Goal: Transaction & Acquisition: Purchase product/service

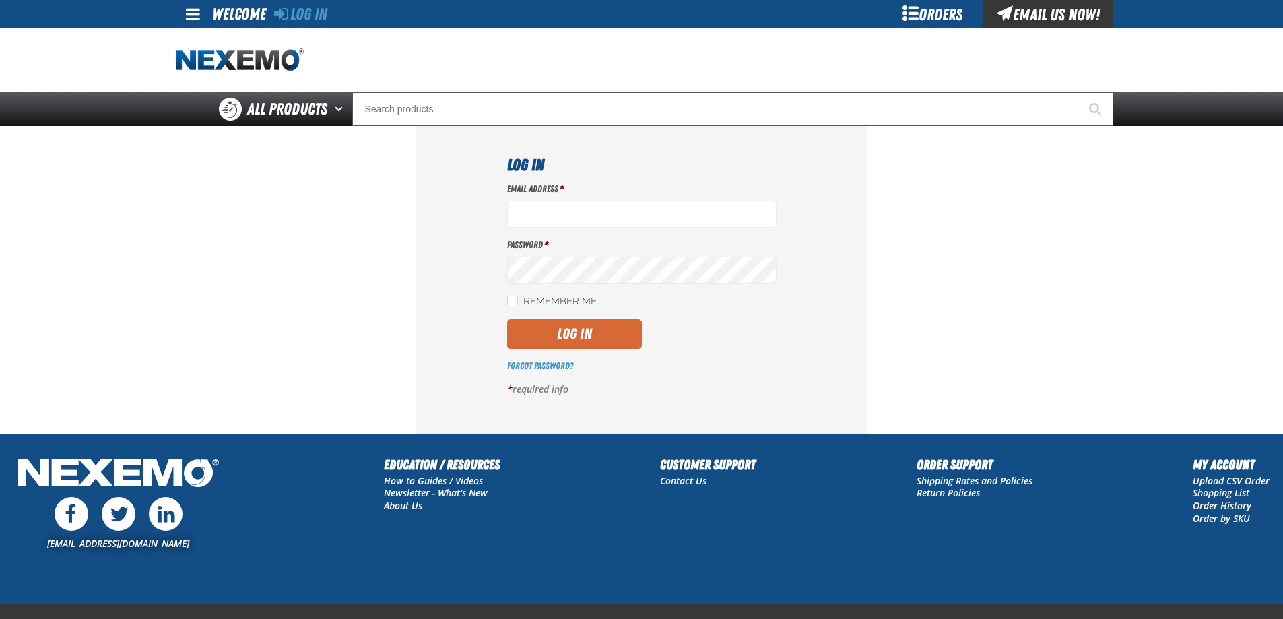
type input "[EMAIL_ADDRESS][DOMAIN_NAME]"
click at [555, 333] on button "Log In" at bounding box center [574, 334] width 135 height 30
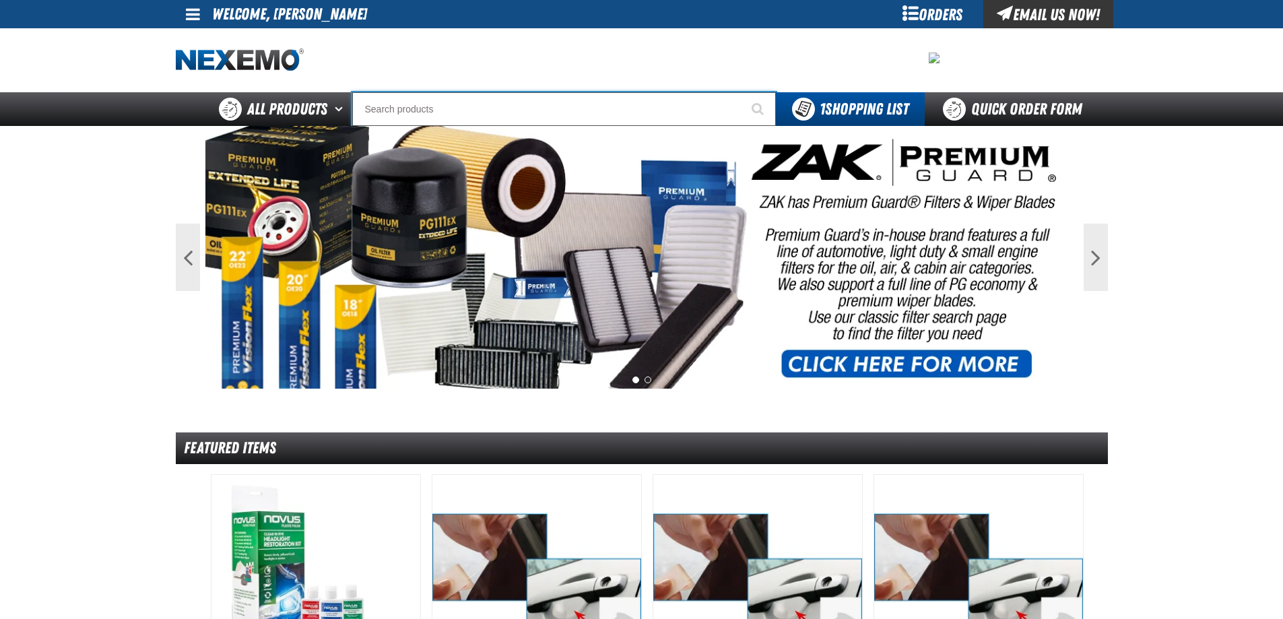
click at [491, 108] on input "Search" at bounding box center [564, 109] width 424 height 34
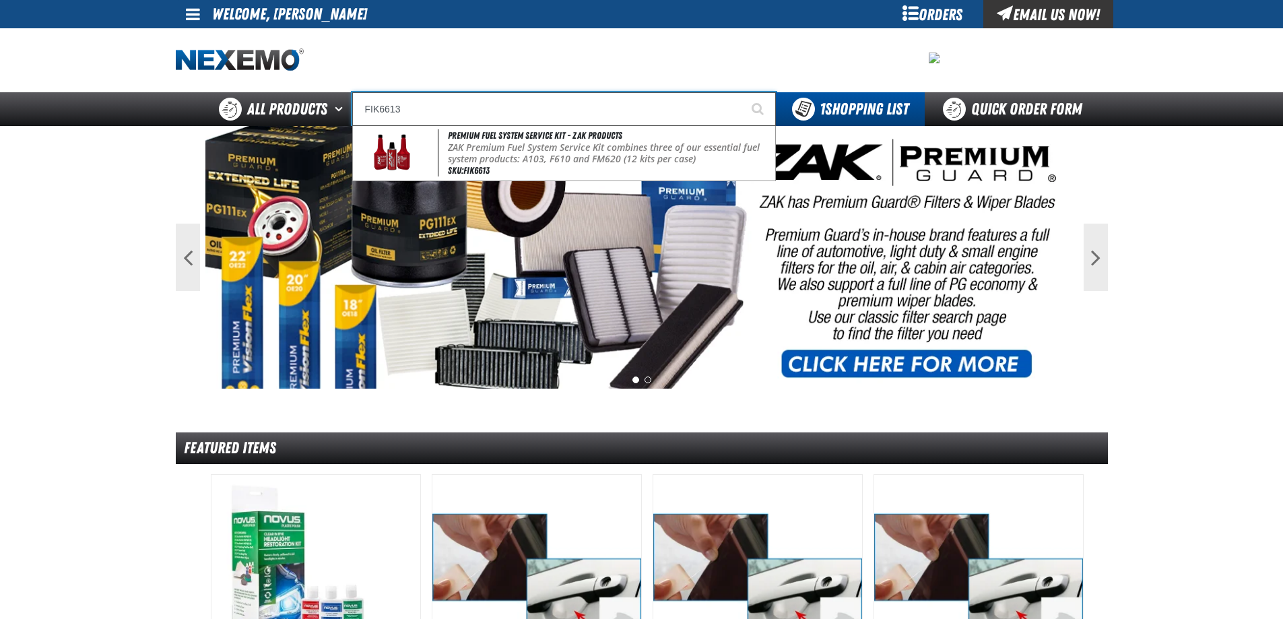
type input "FIK6613"
click at [742, 92] on button "Start Searching" at bounding box center [759, 109] width 34 height 34
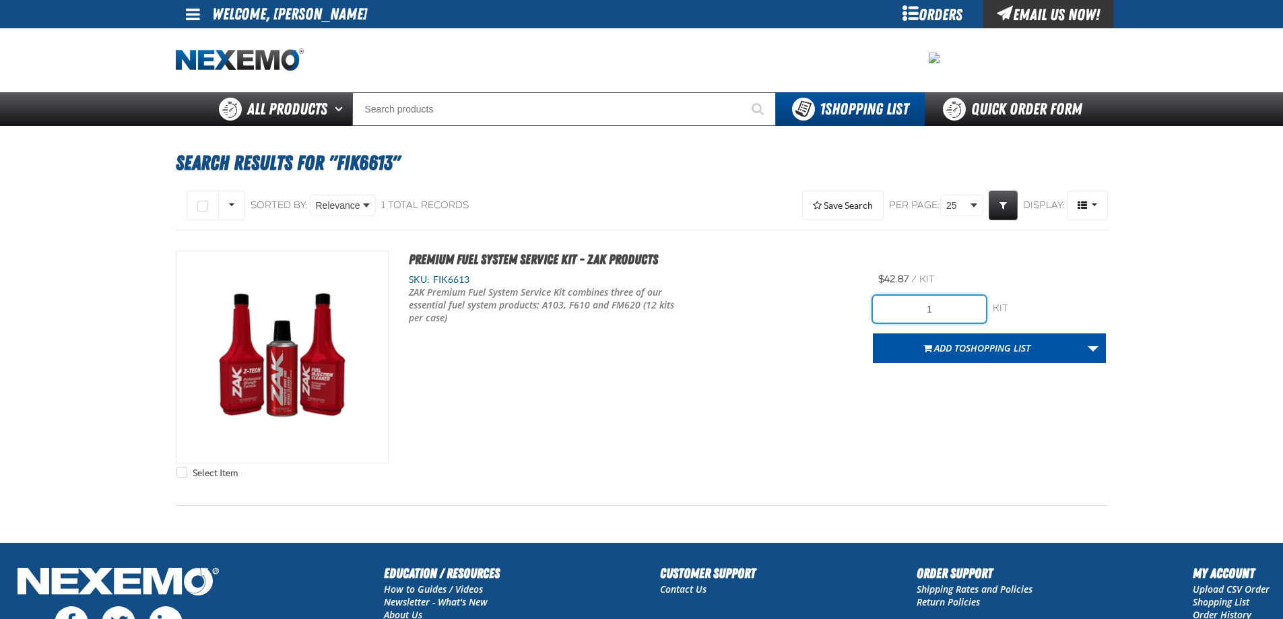
drag, startPoint x: 925, startPoint y: 304, endPoint x: 950, endPoint y: 304, distance: 25.6
click at [950, 304] on input "1" at bounding box center [929, 309] width 113 height 27
click at [859, 389] on div "Select Item Premium Fuel System Service Kit - ZAK Products SKU: FIK6613" at bounding box center [642, 368] width 932 height 234
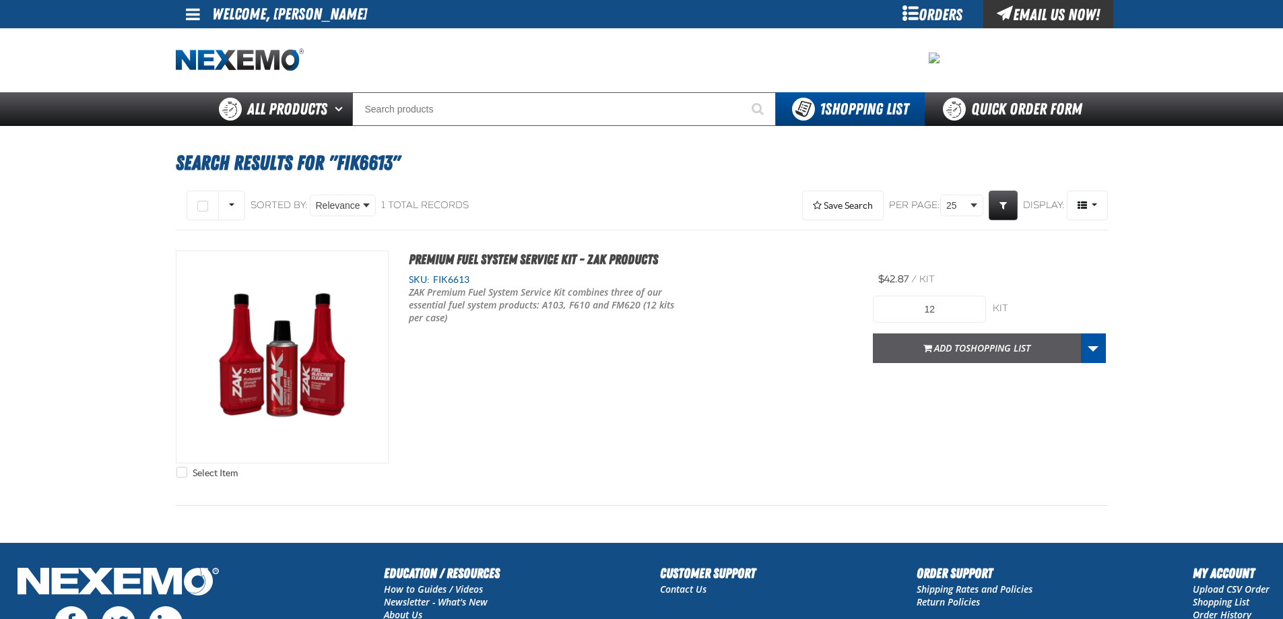
click at [926, 348] on span "button" at bounding box center [927, 349] width 9 height 3
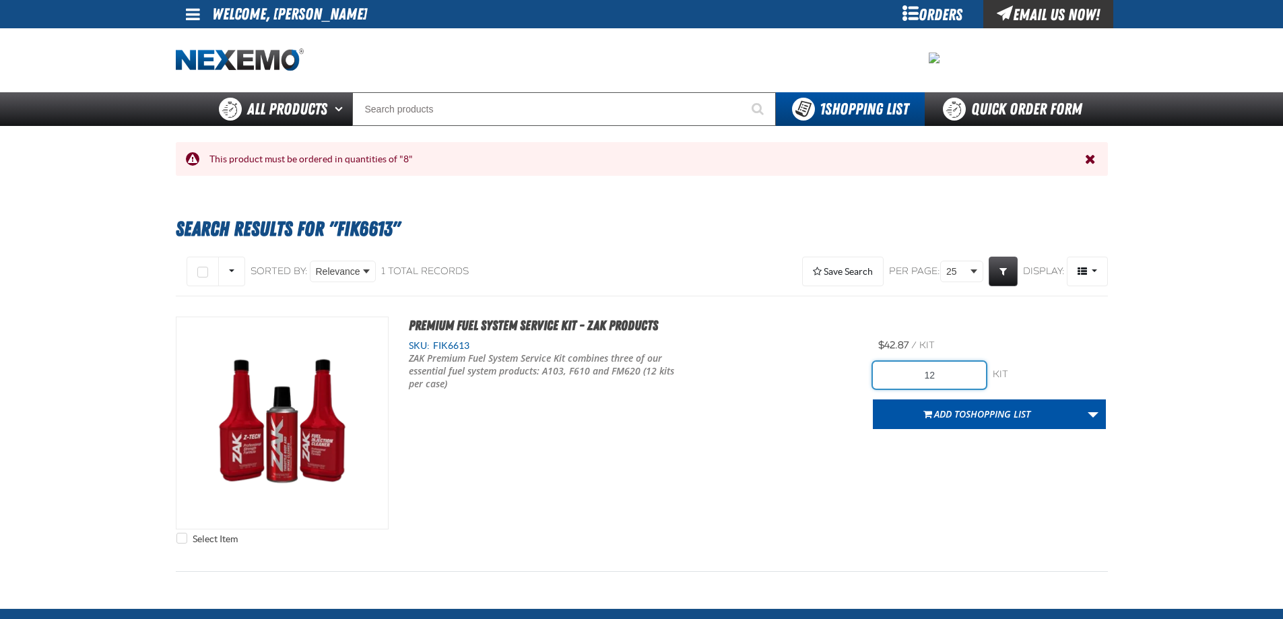
drag, startPoint x: 938, startPoint y: 374, endPoint x: 892, endPoint y: 372, distance: 45.8
click at [892, 372] on input "12" at bounding box center [929, 375] width 113 height 27
type input "8"
click at [815, 453] on div "Select Item Premium Fuel System Service Kit - ZAK Products SKU: FIK6613" at bounding box center [642, 434] width 932 height 234
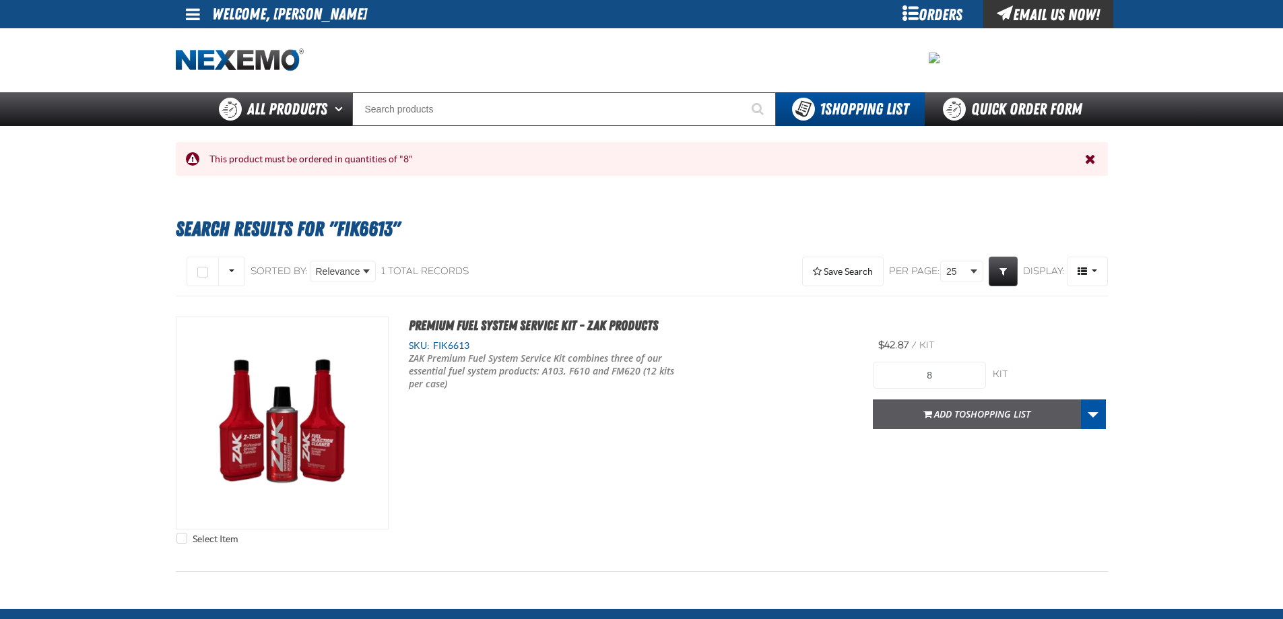
click at [945, 420] on span "Add to Shopping List" at bounding box center [982, 414] width 96 height 13
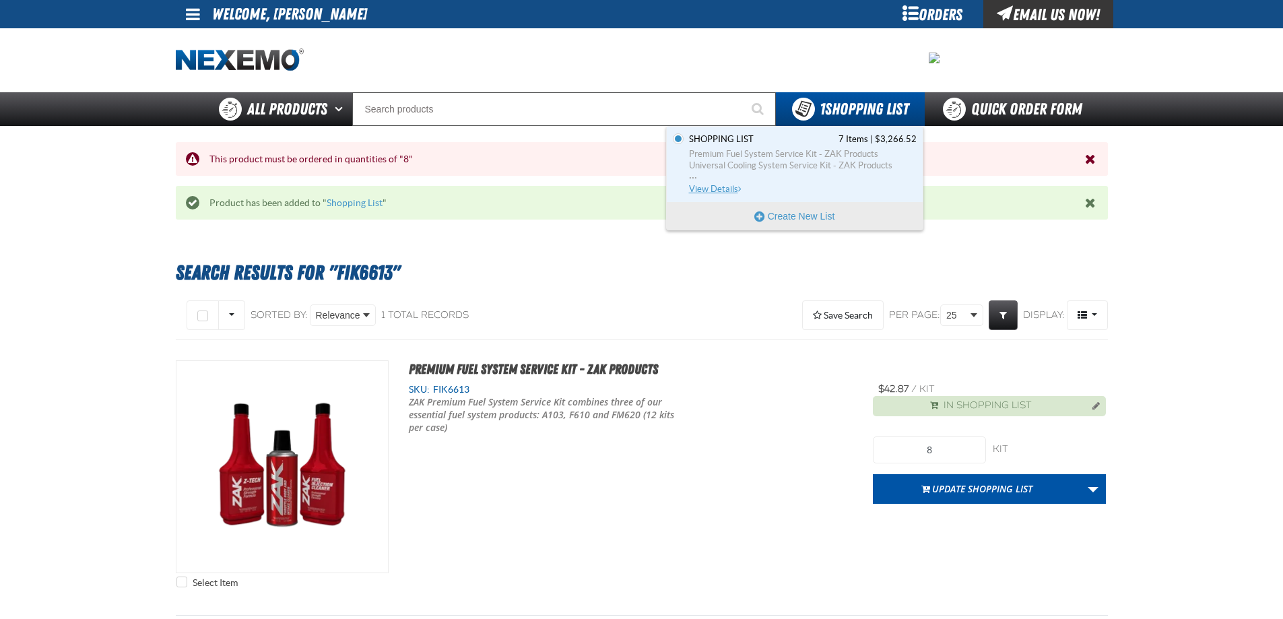
click at [797, 170] on span "Universal Cooling System Service Kit - ZAK Products" at bounding box center [803, 166] width 228 height 12
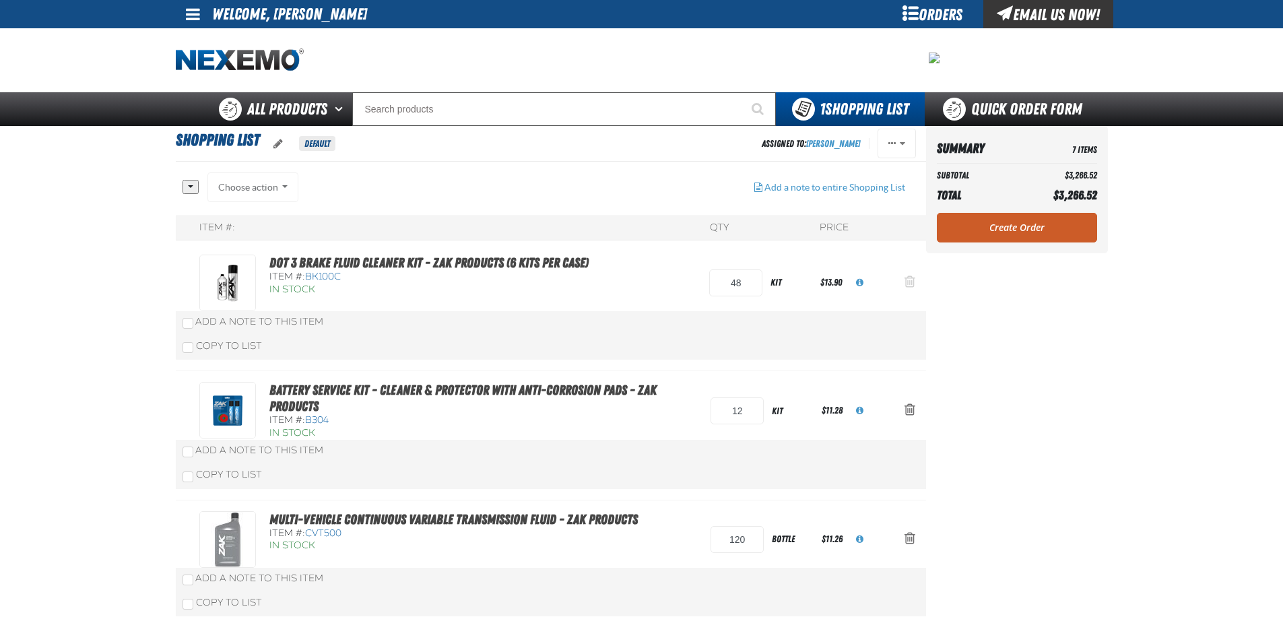
click at [911, 282] on span "Action Remove DOT 3 Brake Fluid Cleaner Kit - ZAK Products (6 Kits per Case) fr…" at bounding box center [910, 281] width 11 height 13
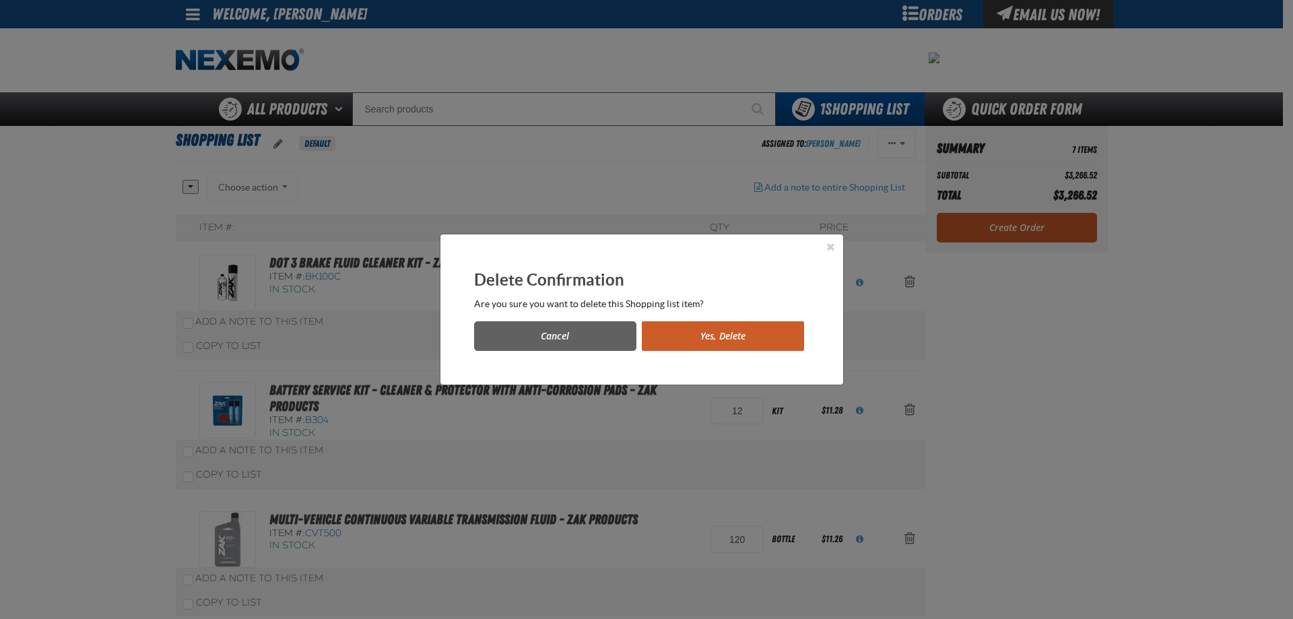
click at [678, 339] on button "Yes, Delete" at bounding box center [723, 336] width 162 height 30
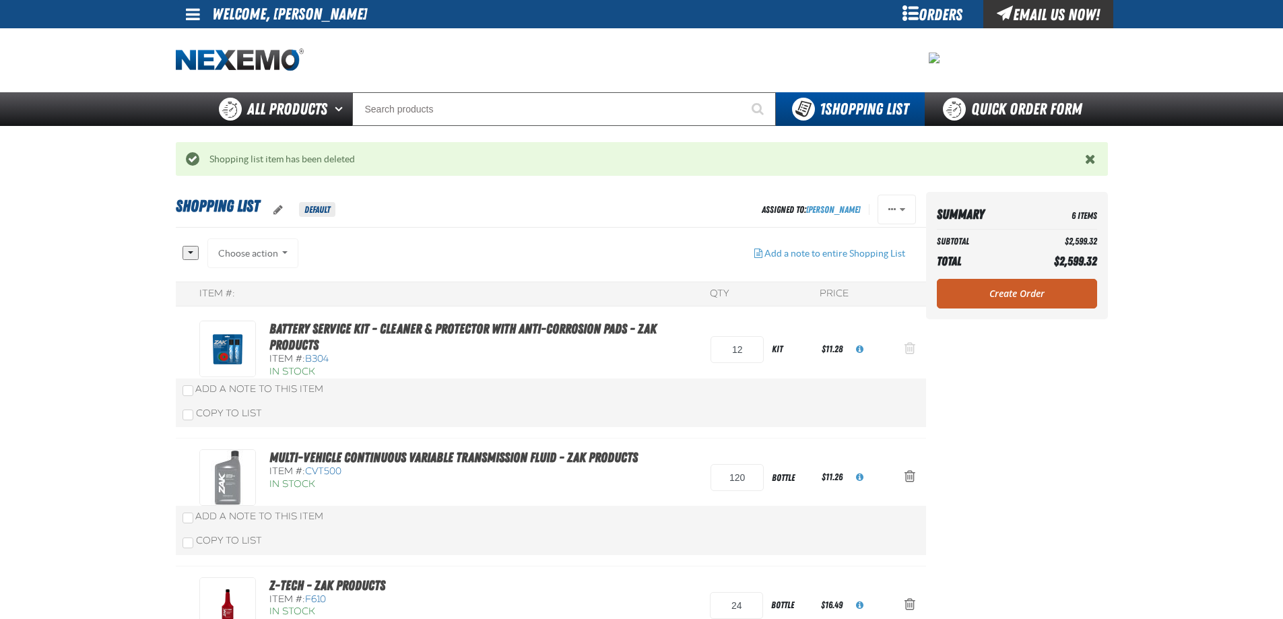
click at [913, 344] on span "Action Remove Battery Service Kit - Cleaner &amp; Protector with Anti-Corrosion…" at bounding box center [910, 347] width 11 height 13
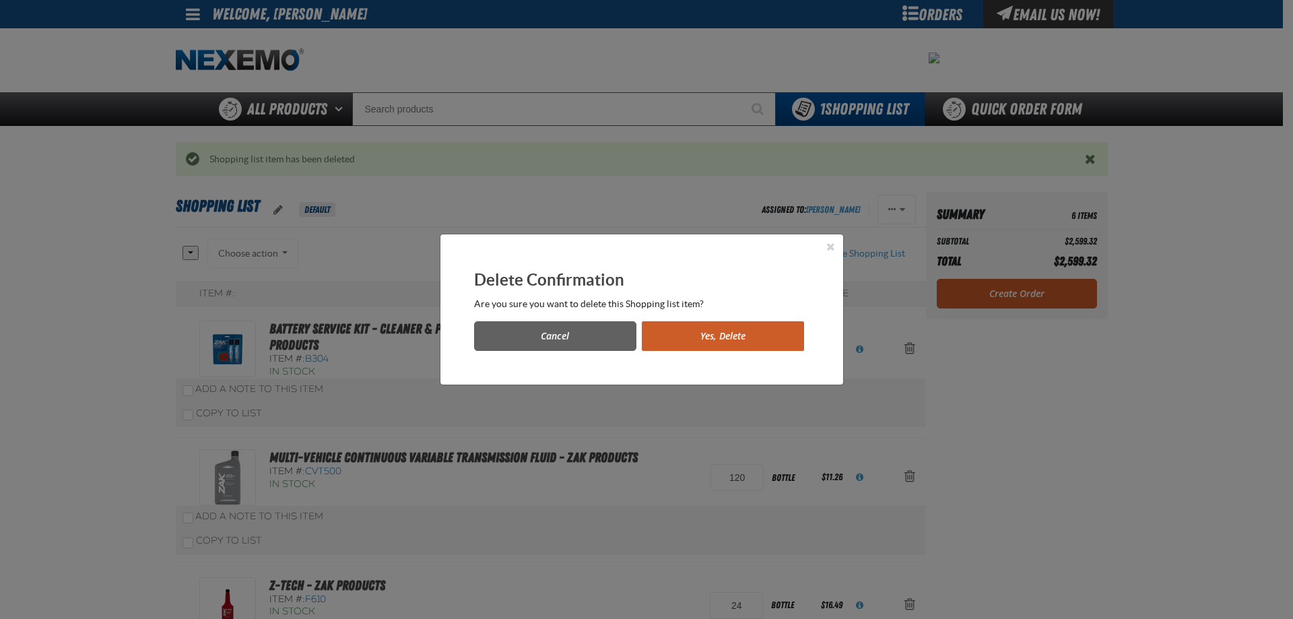
click at [744, 334] on button "Yes, Delete" at bounding box center [723, 336] width 162 height 30
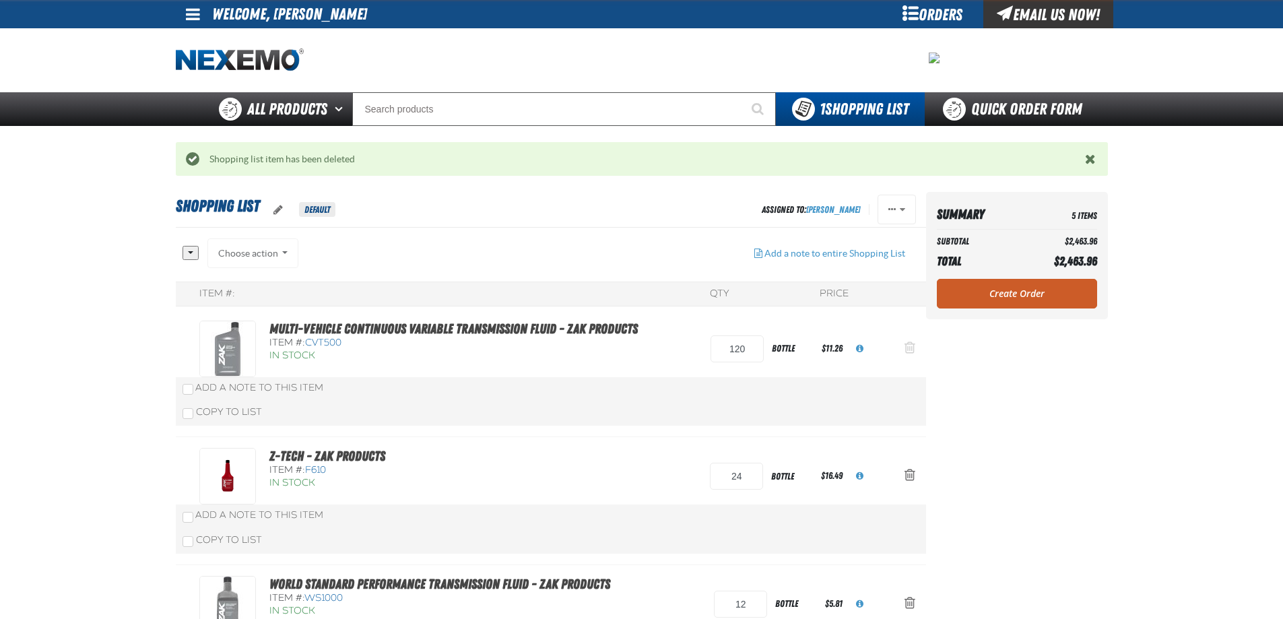
click at [907, 345] on span "Action Remove Multi-Vehicle Continuous Variable Transmission Fluid - ZAK Produc…" at bounding box center [910, 347] width 11 height 13
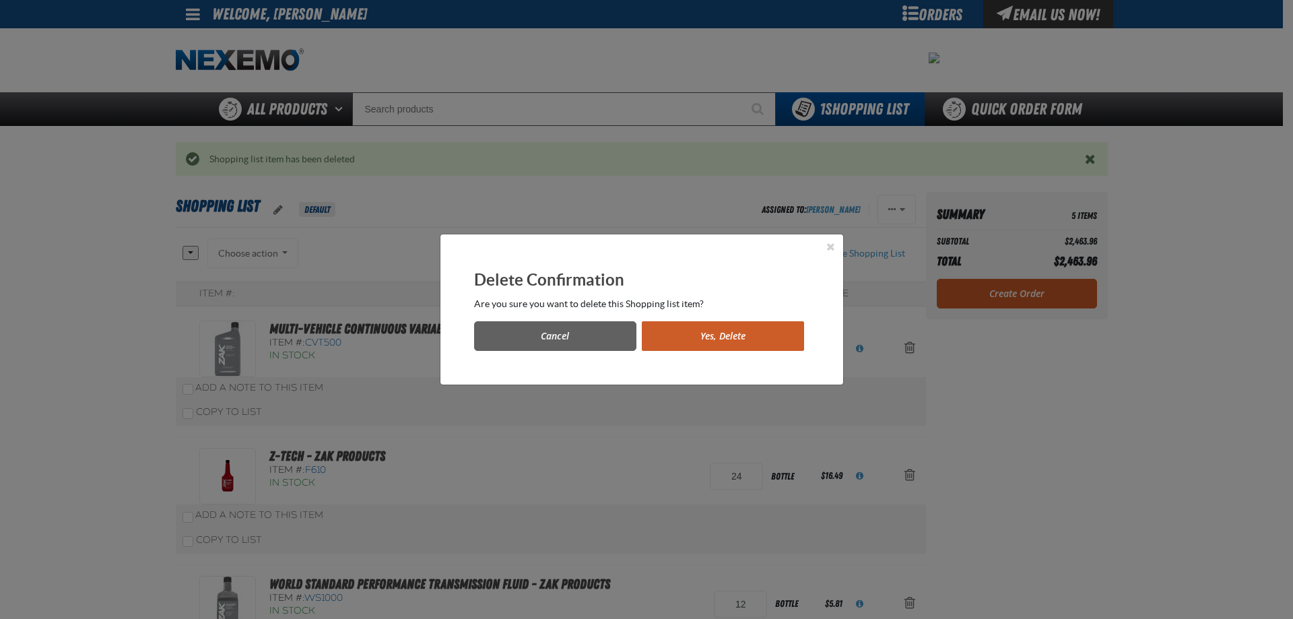
click at [783, 331] on button "Yes, Delete" at bounding box center [723, 336] width 162 height 30
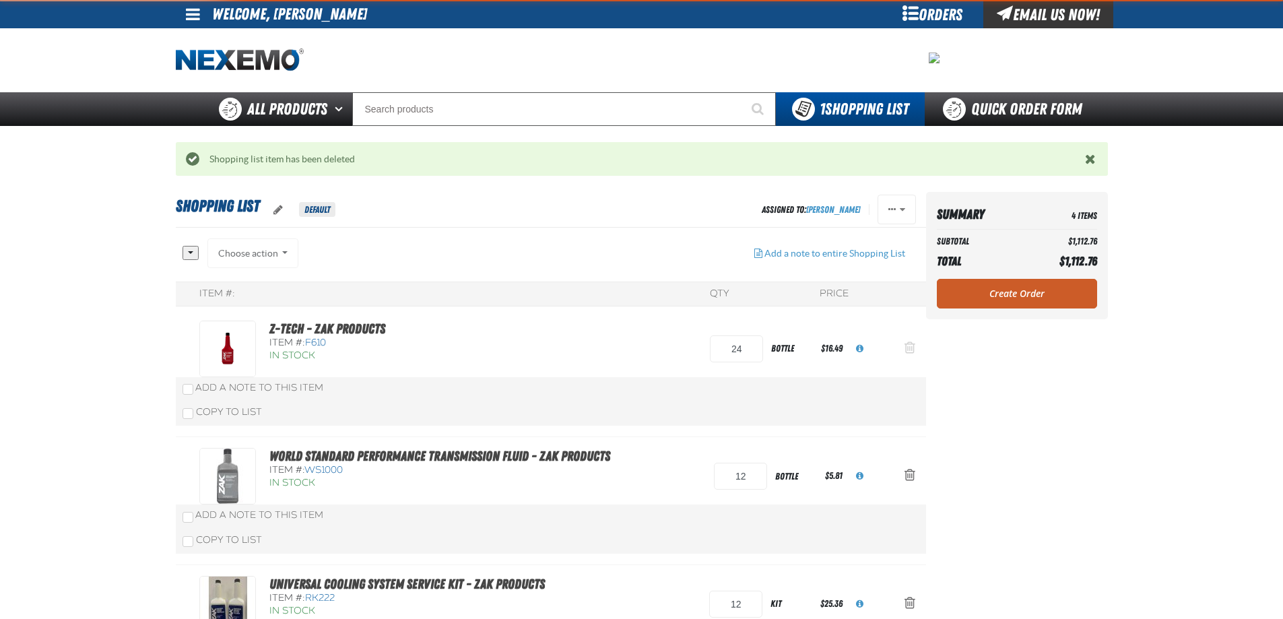
click at [912, 350] on span "Action Remove Z-Tech - ZAK Products from Shopping List" at bounding box center [910, 347] width 11 height 13
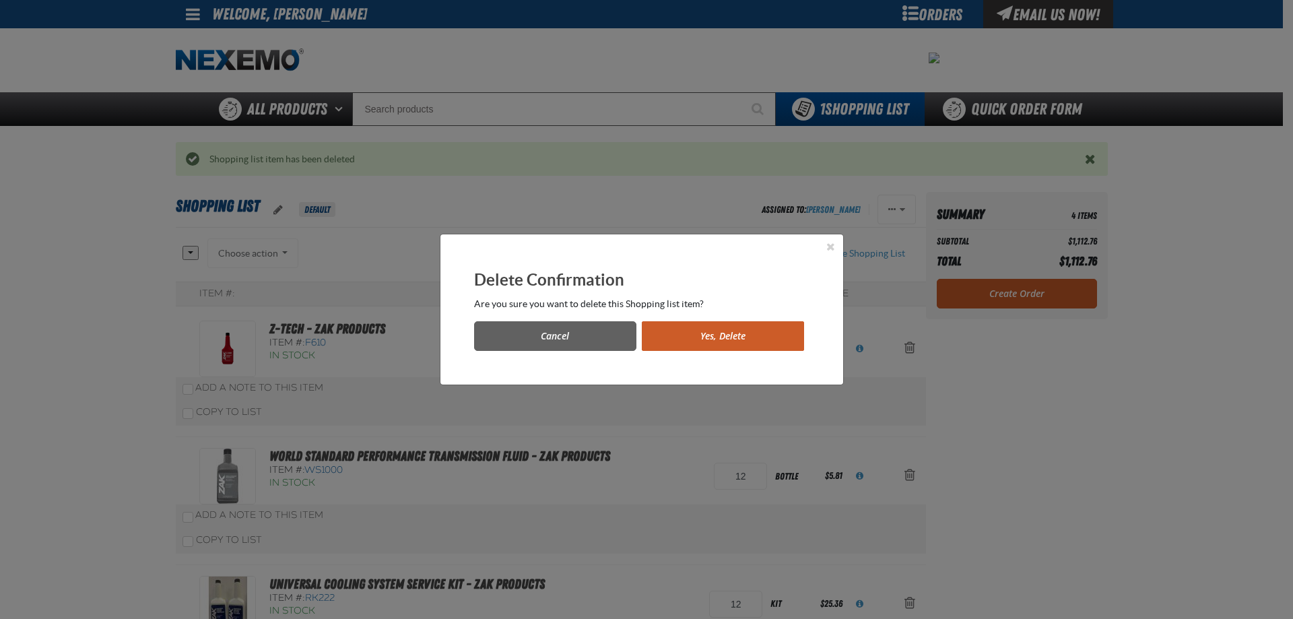
click at [704, 340] on button "Yes, Delete" at bounding box center [723, 336] width 162 height 30
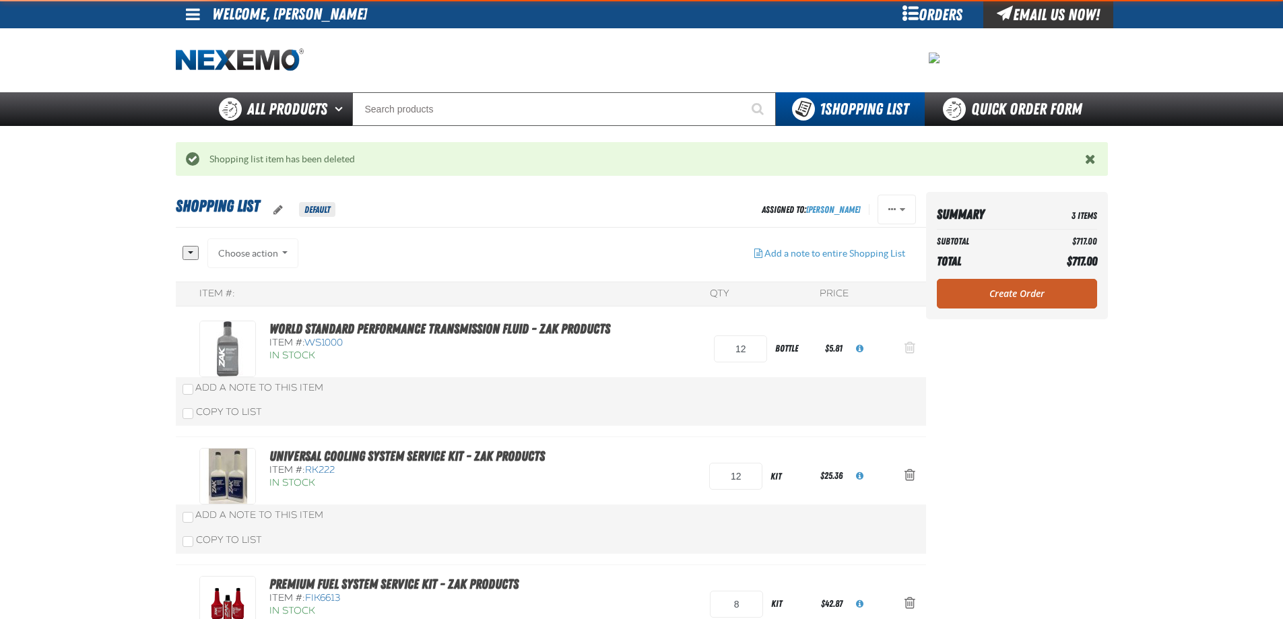
click at [911, 341] on span "Action Remove World Standard Performance Transmission Fluid - ZAK Products from…" at bounding box center [910, 347] width 11 height 13
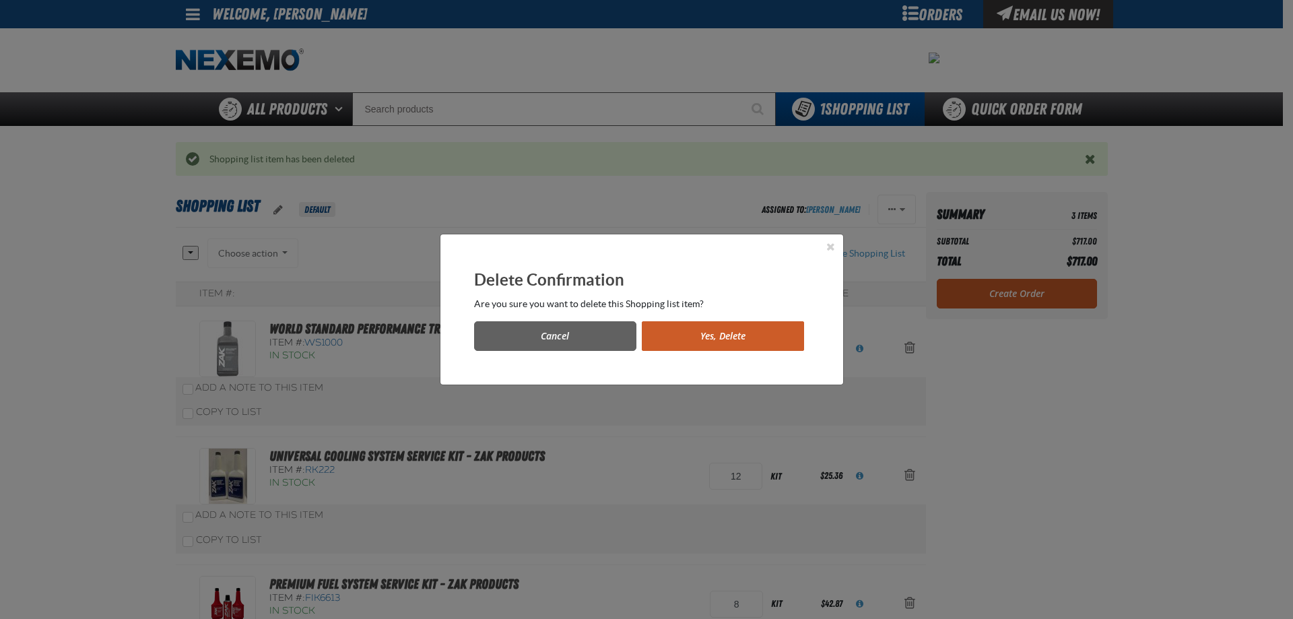
click at [715, 339] on button "Yes, Delete" at bounding box center [723, 336] width 162 height 30
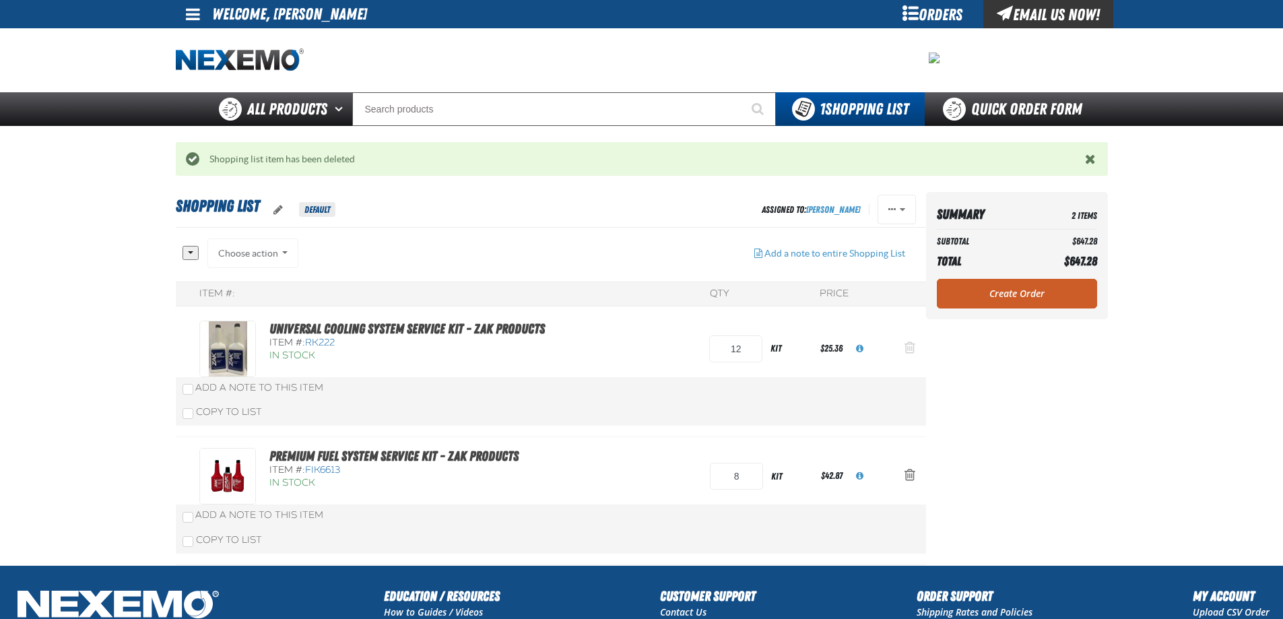
click at [908, 344] on span "Action Remove Universal Cooling System Service Kit - ZAK Products from Shopping…" at bounding box center [910, 347] width 11 height 13
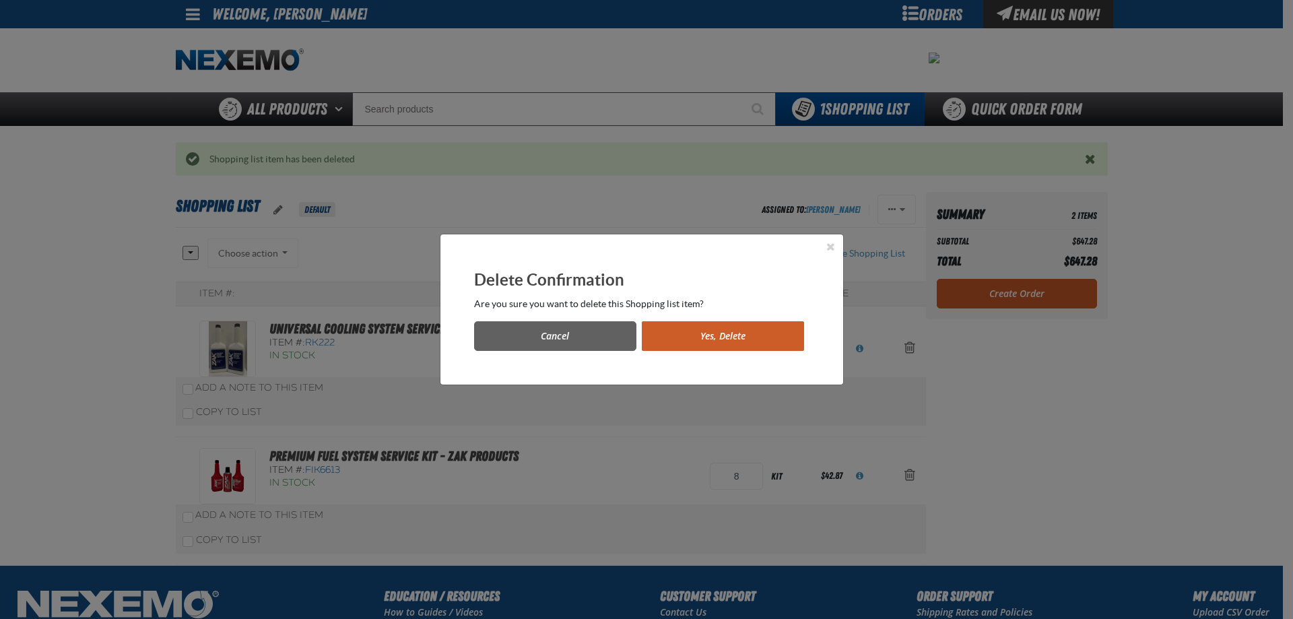
click at [744, 329] on button "Yes, Delete" at bounding box center [723, 336] width 162 height 30
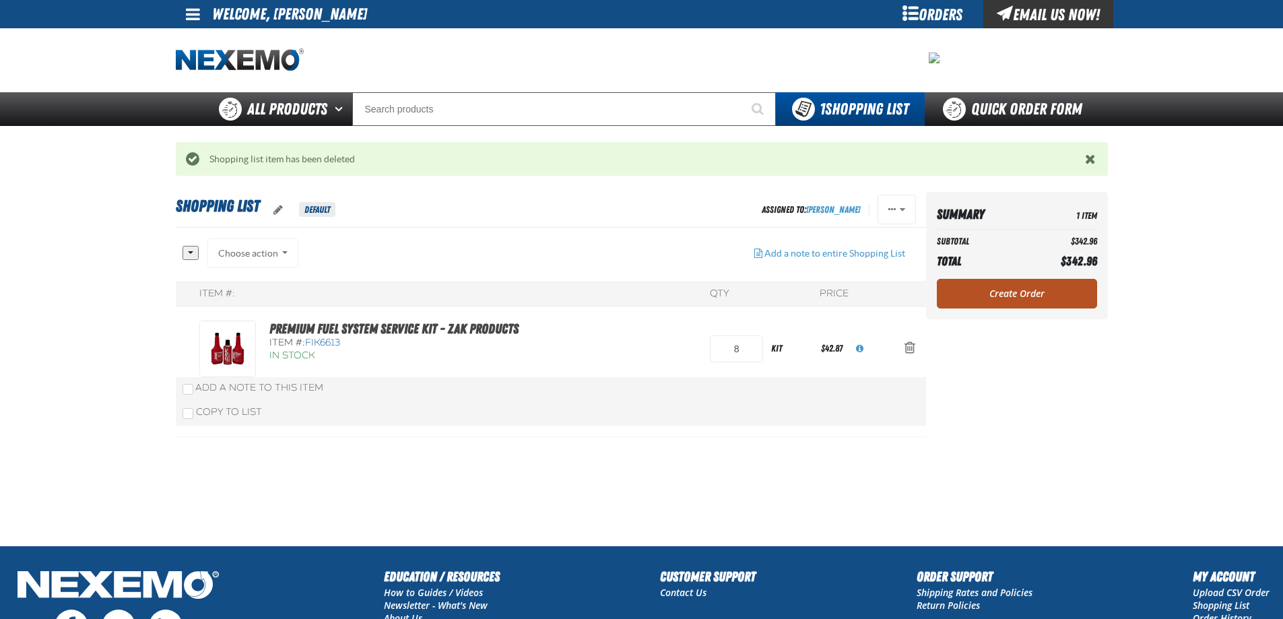
click at [998, 292] on link "Create Order" at bounding box center [1017, 294] width 160 height 30
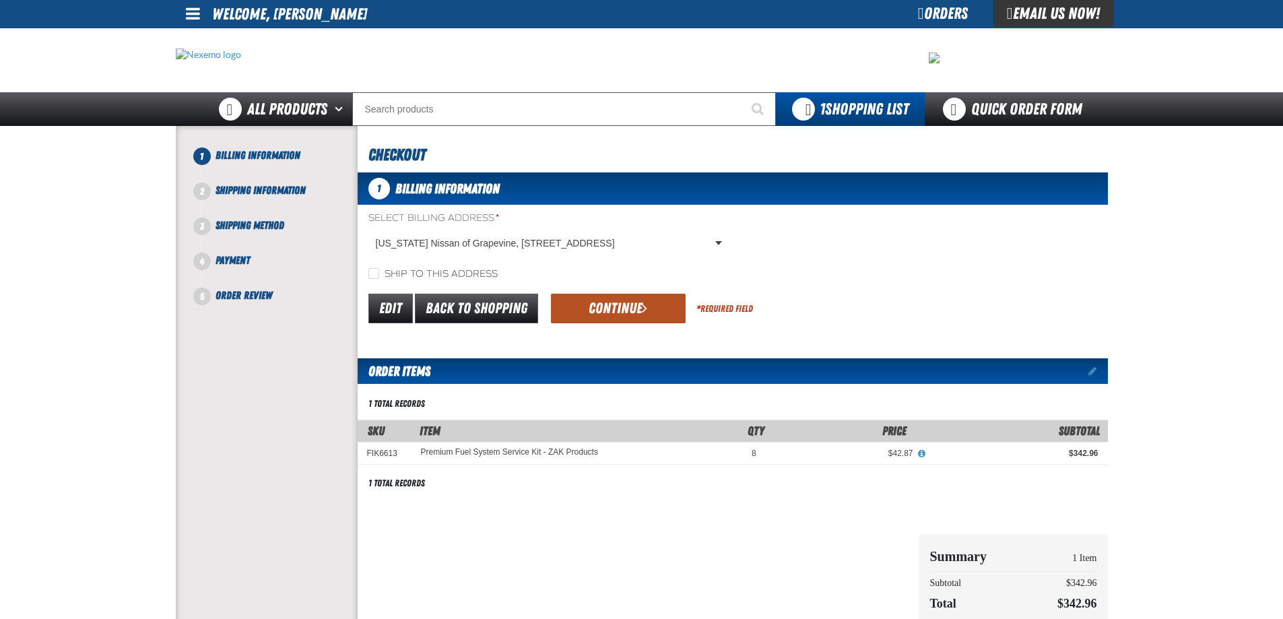
click at [581, 302] on button "Continue" at bounding box center [618, 309] width 135 height 30
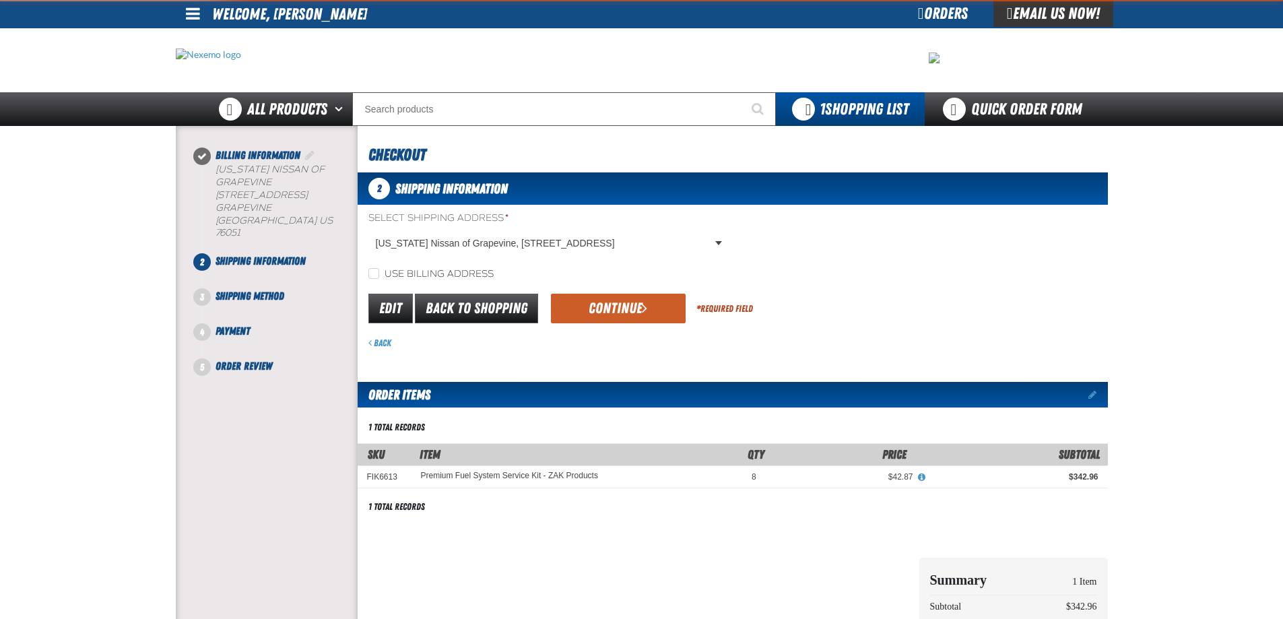
click at [585, 319] on button "Continue" at bounding box center [618, 309] width 135 height 30
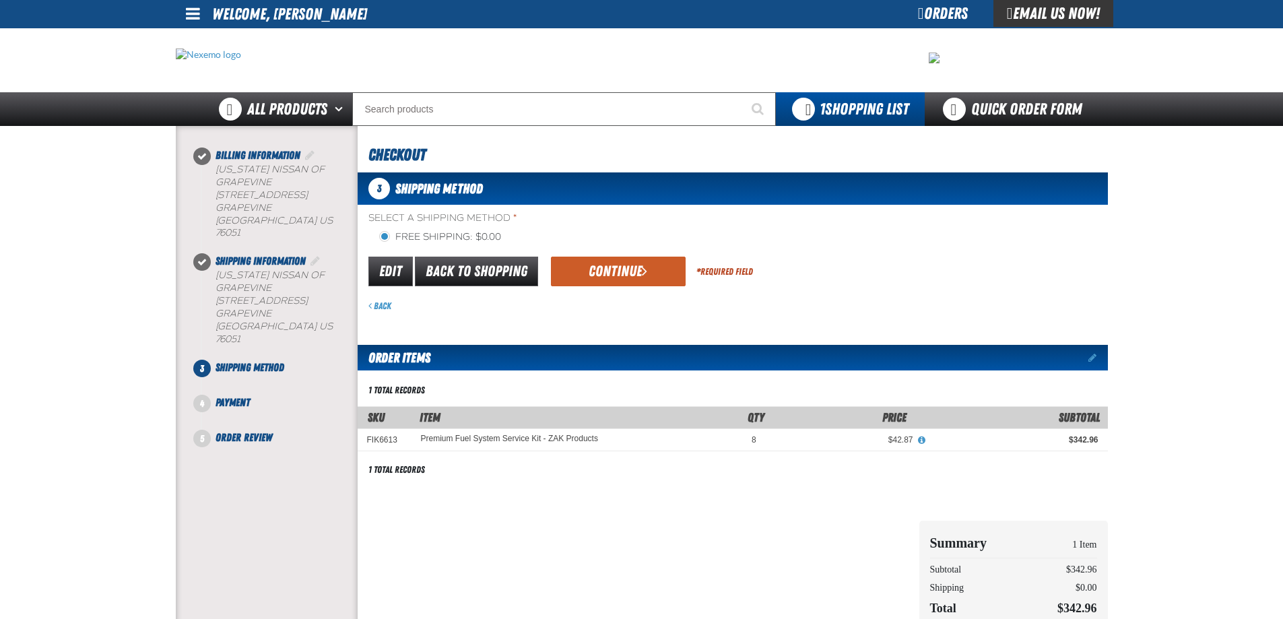
click at [619, 288] on div "Edit Back to Shopping Continue * Required Field" at bounding box center [733, 272] width 750 height 34
click at [644, 283] on button "Continue" at bounding box center [618, 272] width 135 height 30
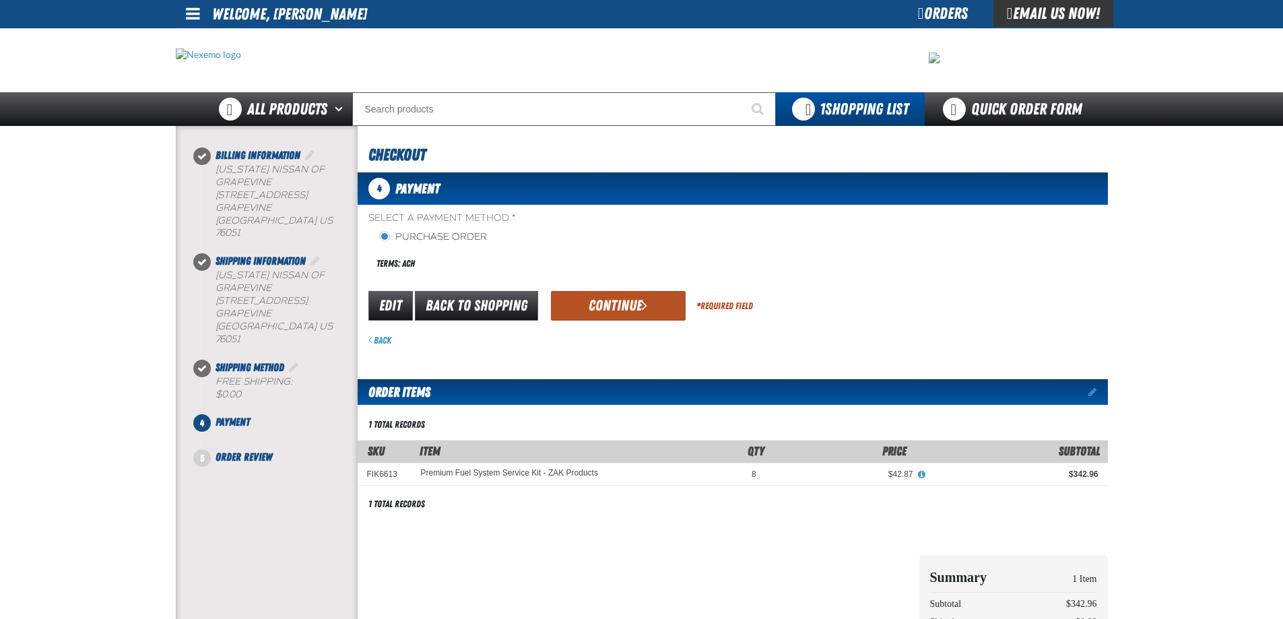
click at [630, 299] on button "Continue" at bounding box center [618, 306] width 135 height 30
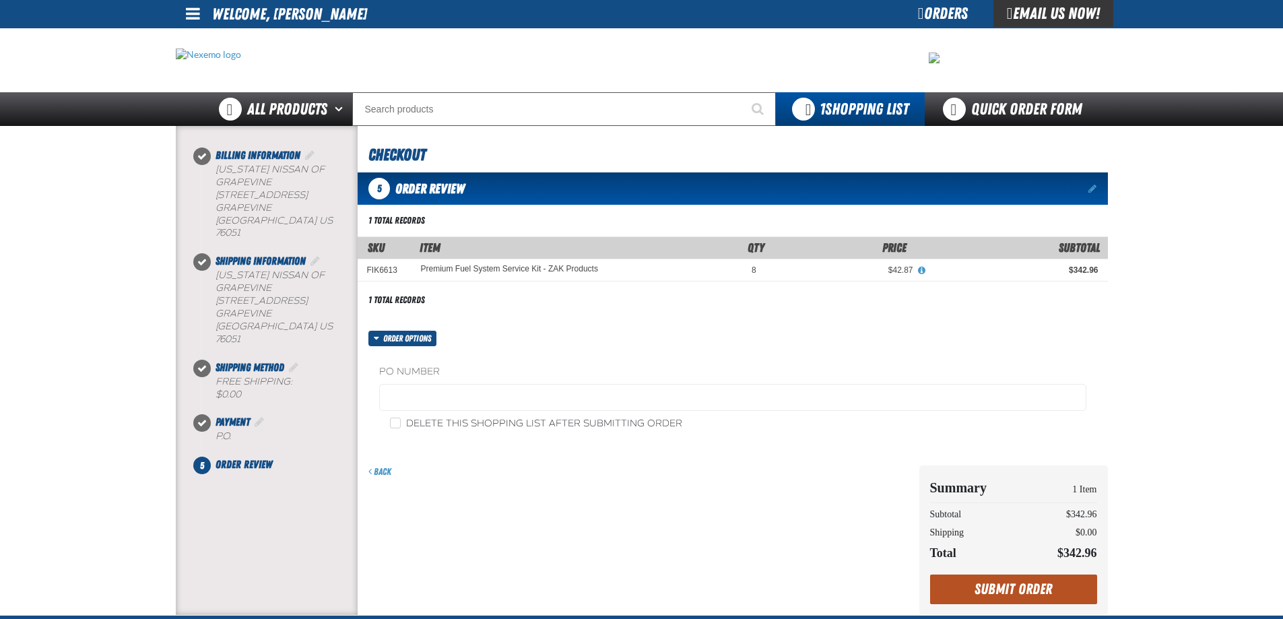
click at [985, 589] on button "Submit Order" at bounding box center [1013, 590] width 167 height 30
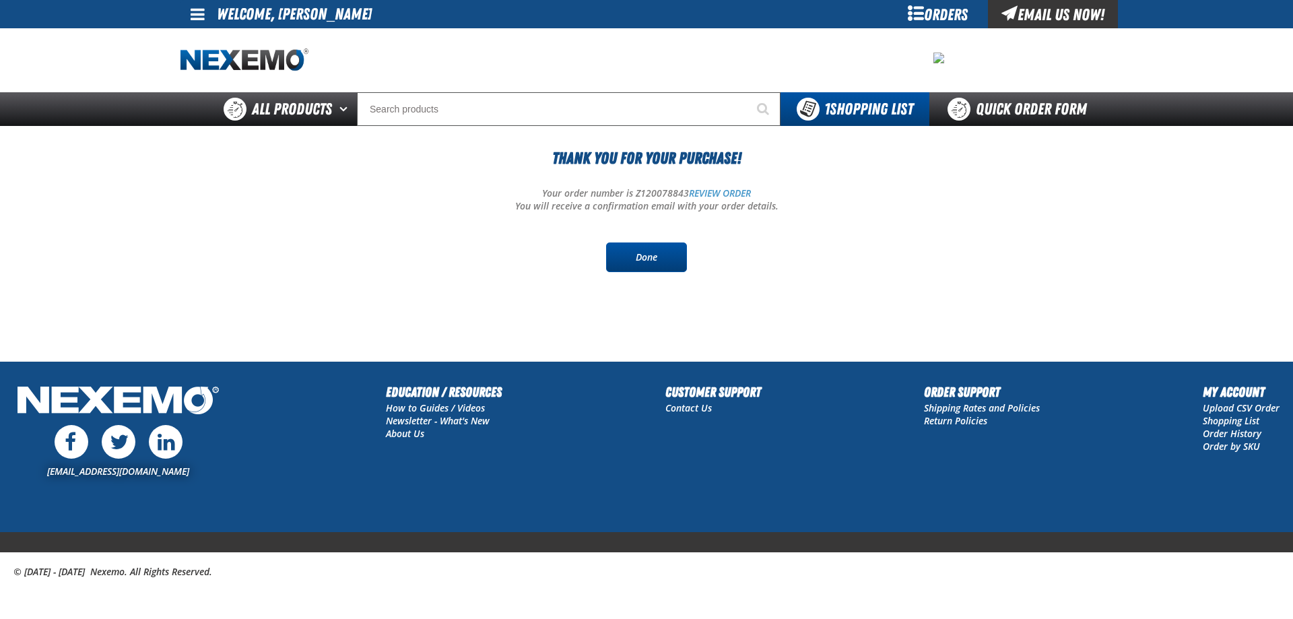
click at [659, 257] on link "Done" at bounding box center [646, 257] width 81 height 30
